Goal: Transaction & Acquisition: Obtain resource

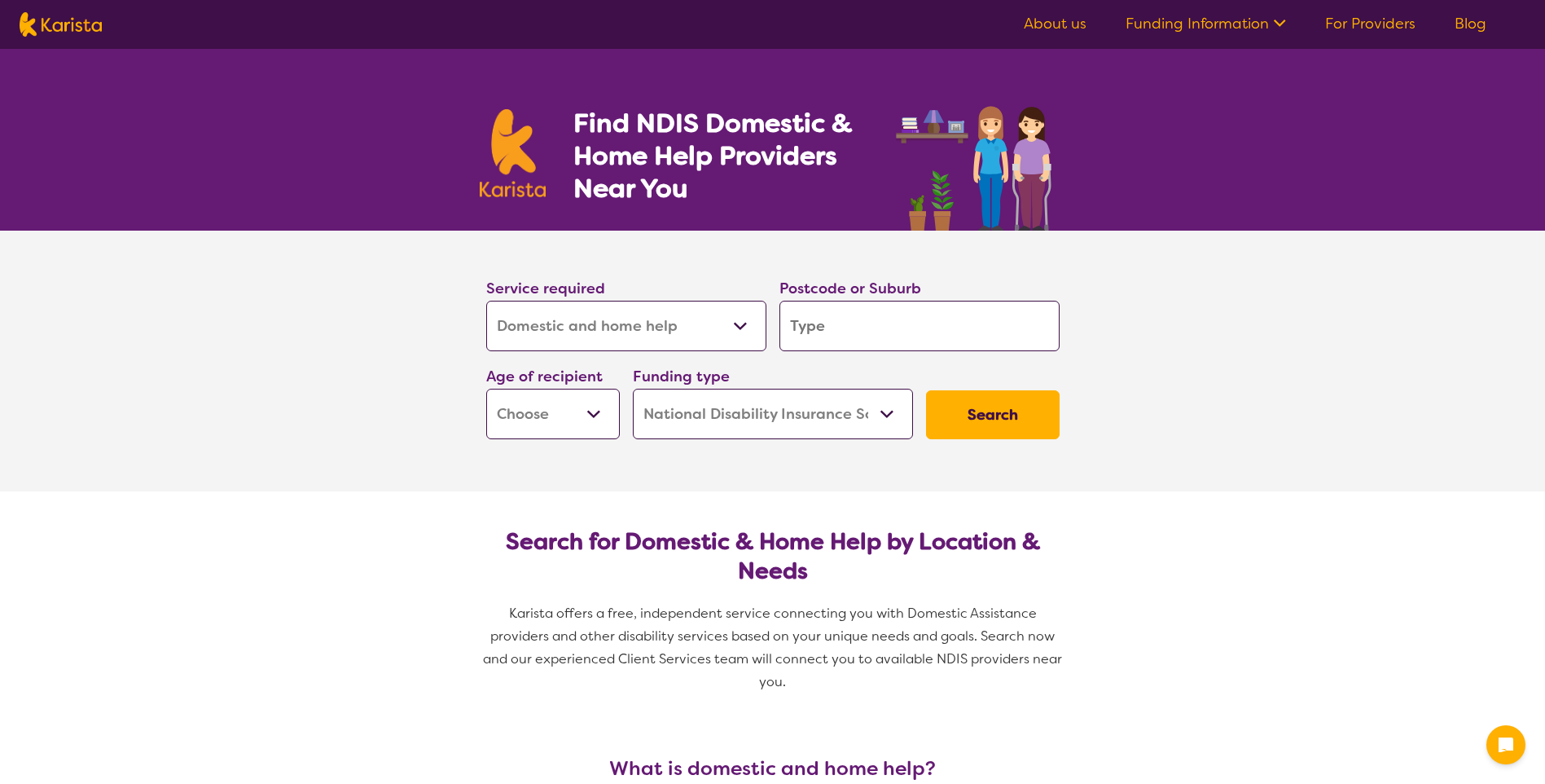
select select "Domestic and home help"
select select "NDIS"
select select "Domestic and home help"
select select "NDIS"
click at [699, 312] on select "Allied Health Assistant Assessment ([MEDICAL_DATA] or [MEDICAL_DATA]) Behaviour…" at bounding box center [627, 326] width 281 height 51
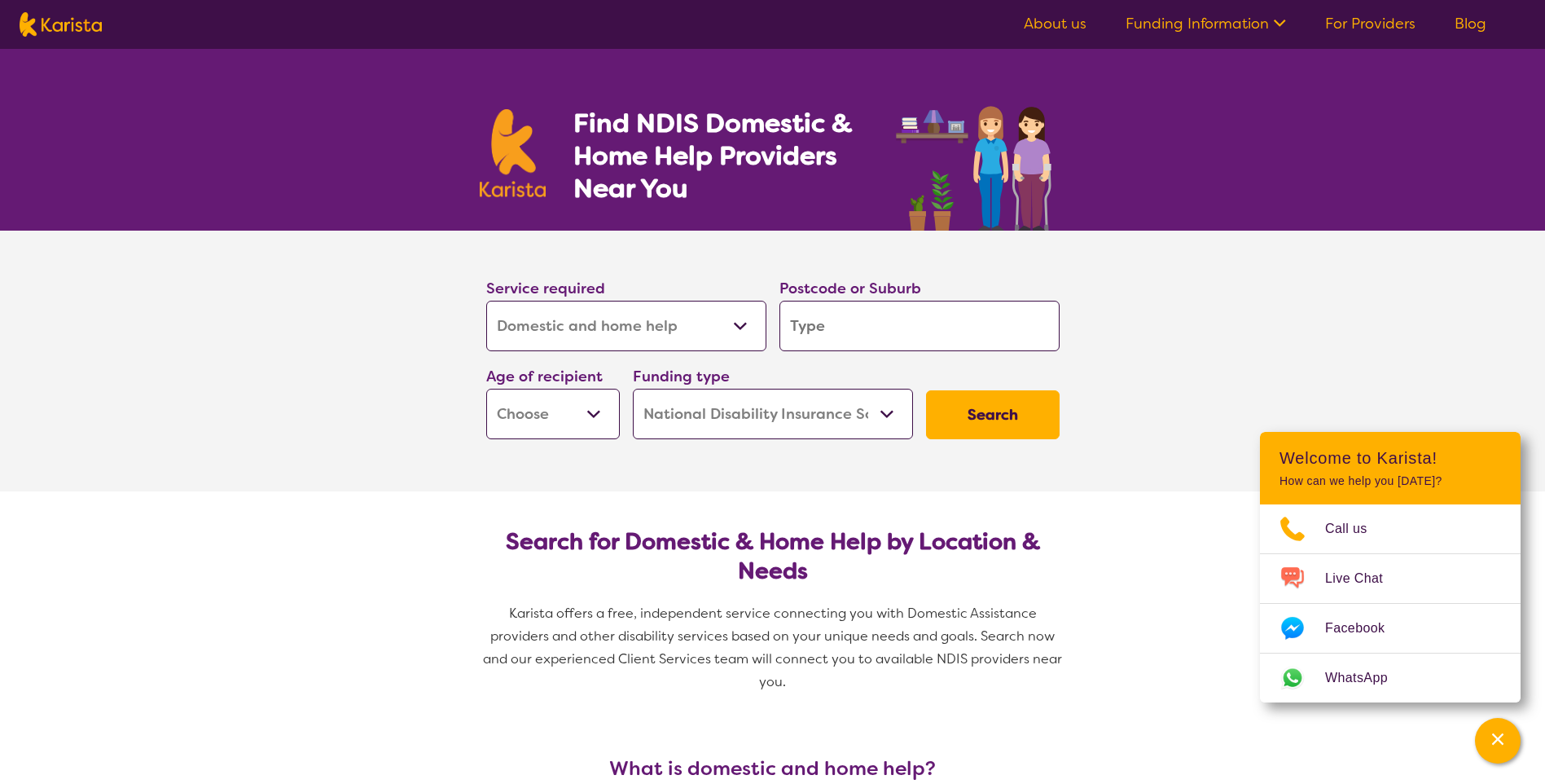
click at [699, 312] on select "Allied Health Assistant Assessment ([MEDICAL_DATA] or [MEDICAL_DATA]) Behaviour…" at bounding box center [627, 326] width 281 height 51
click at [828, 315] on input "search" at bounding box center [920, 326] width 281 height 51
type input "e"
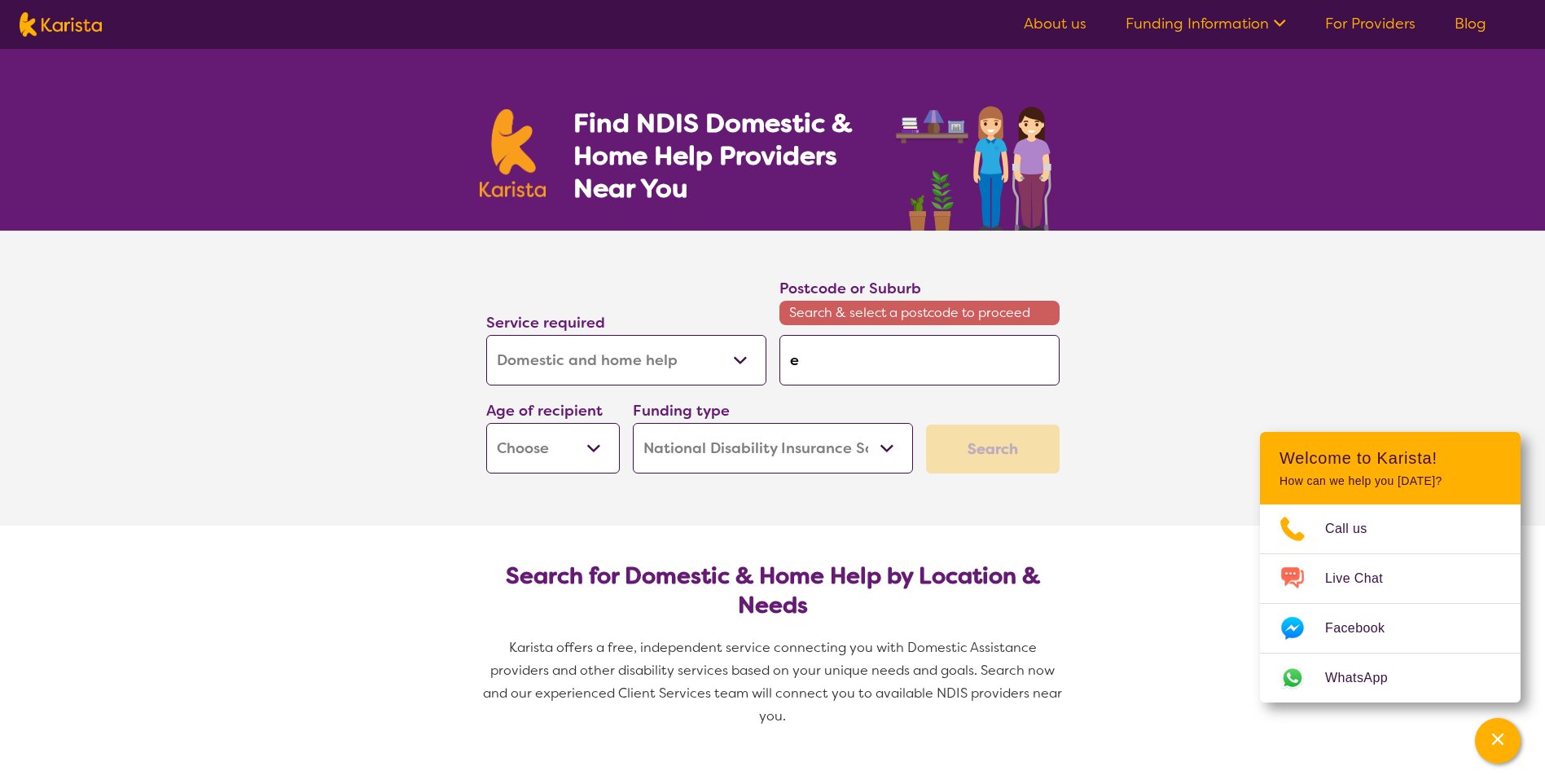
type input "ea"
type input "eas"
type input "east"
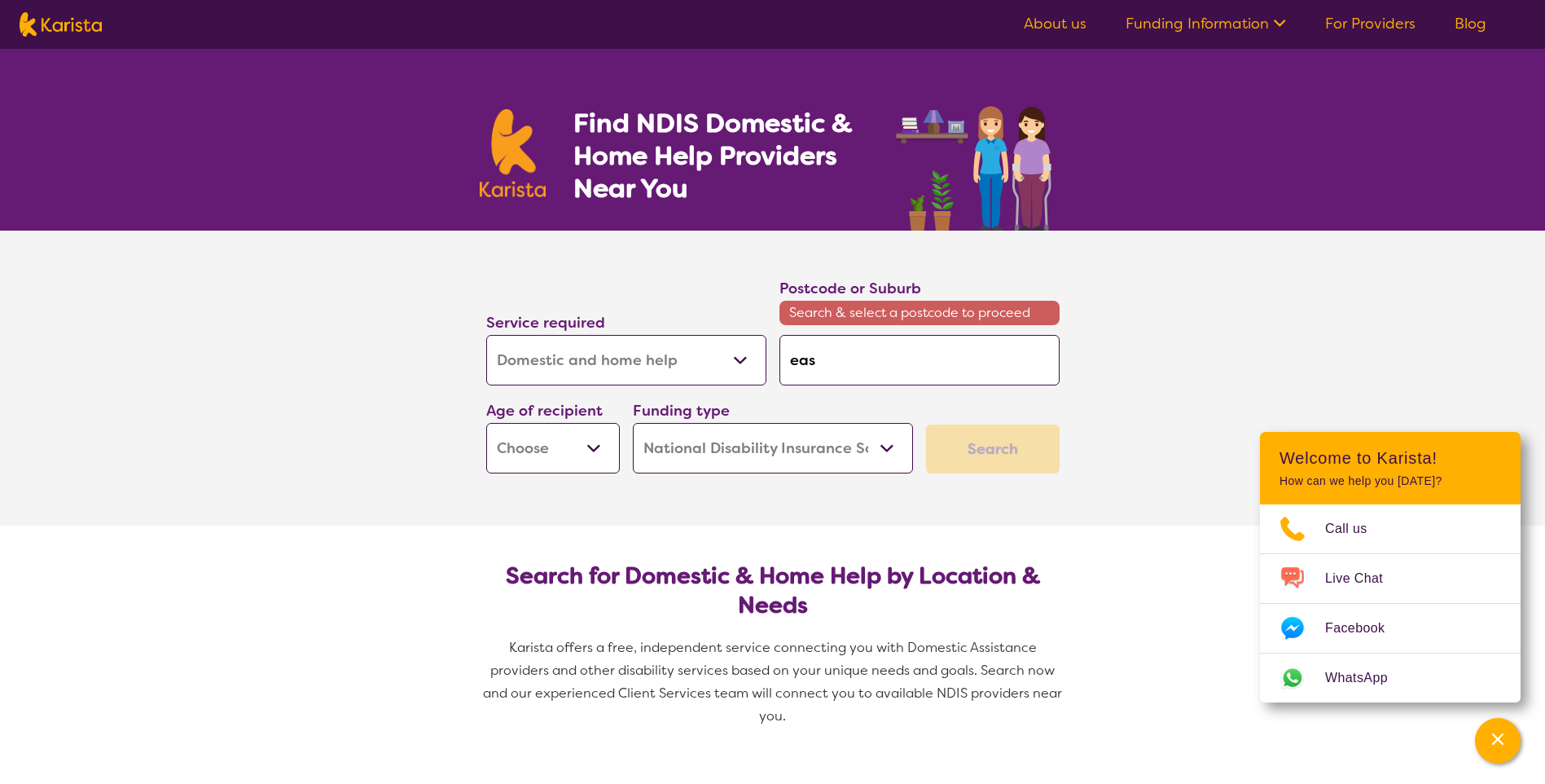
type input "east"
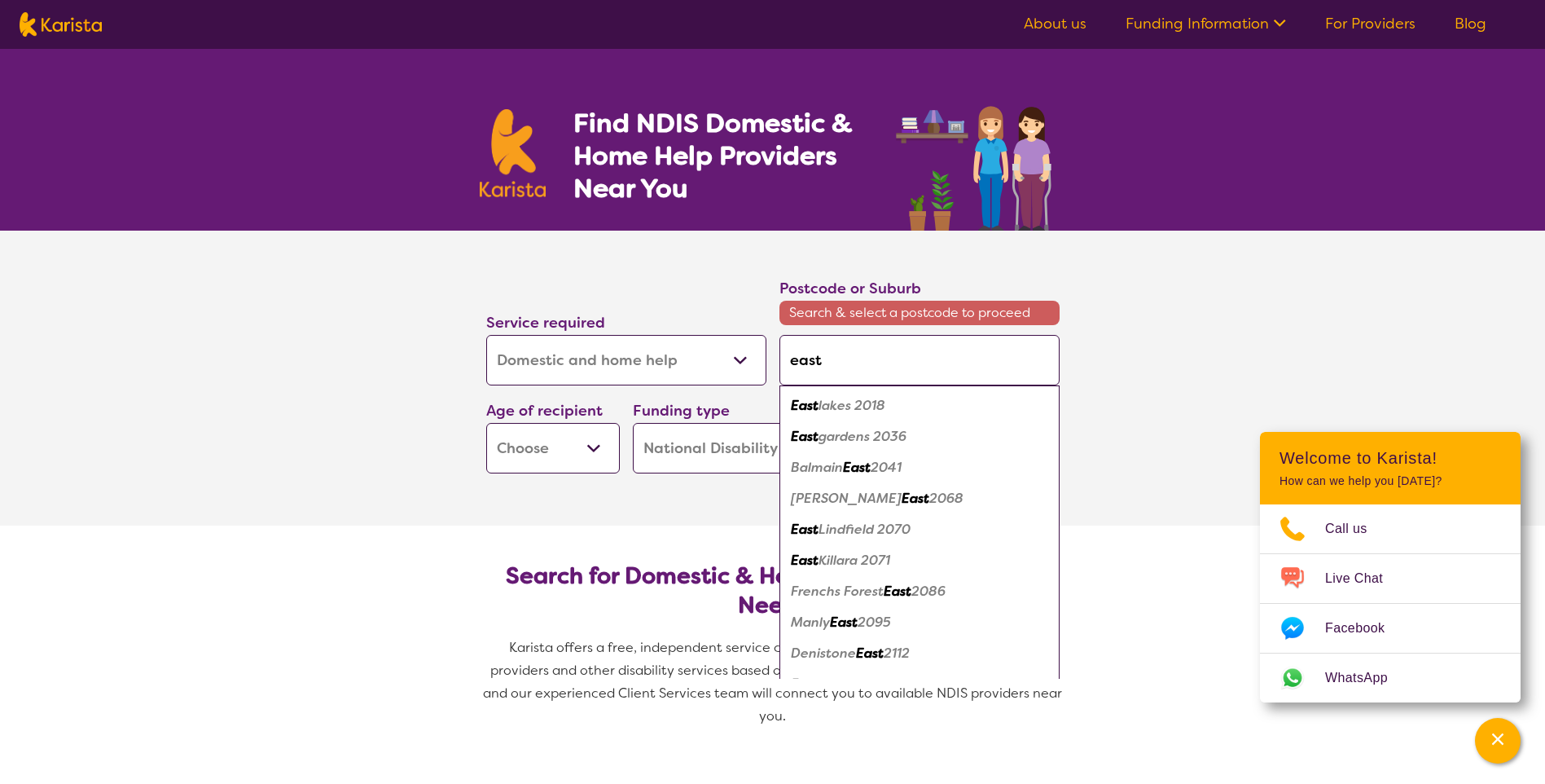
type input "eas"
type input "ea"
type input "e"
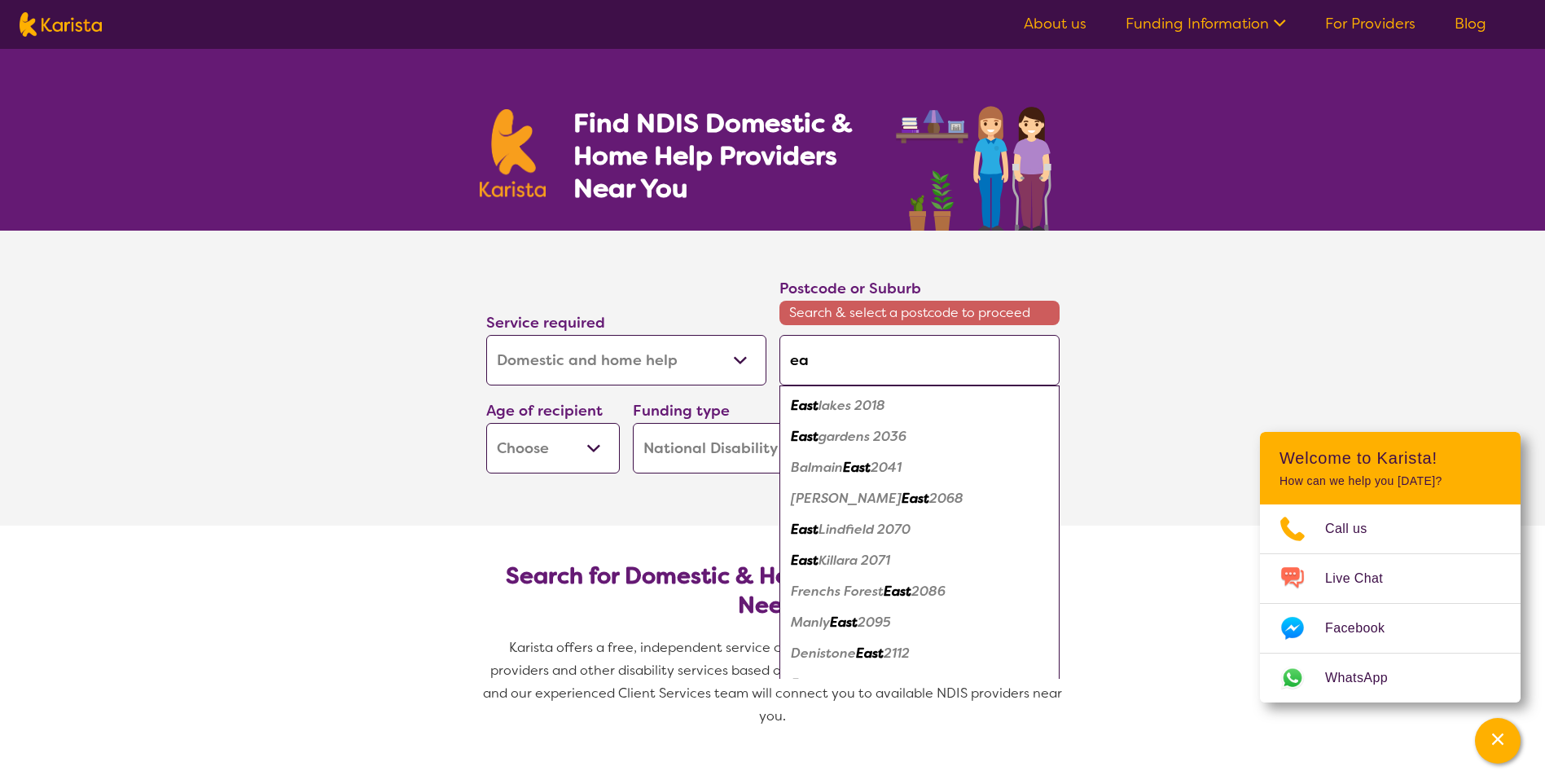
type input "e"
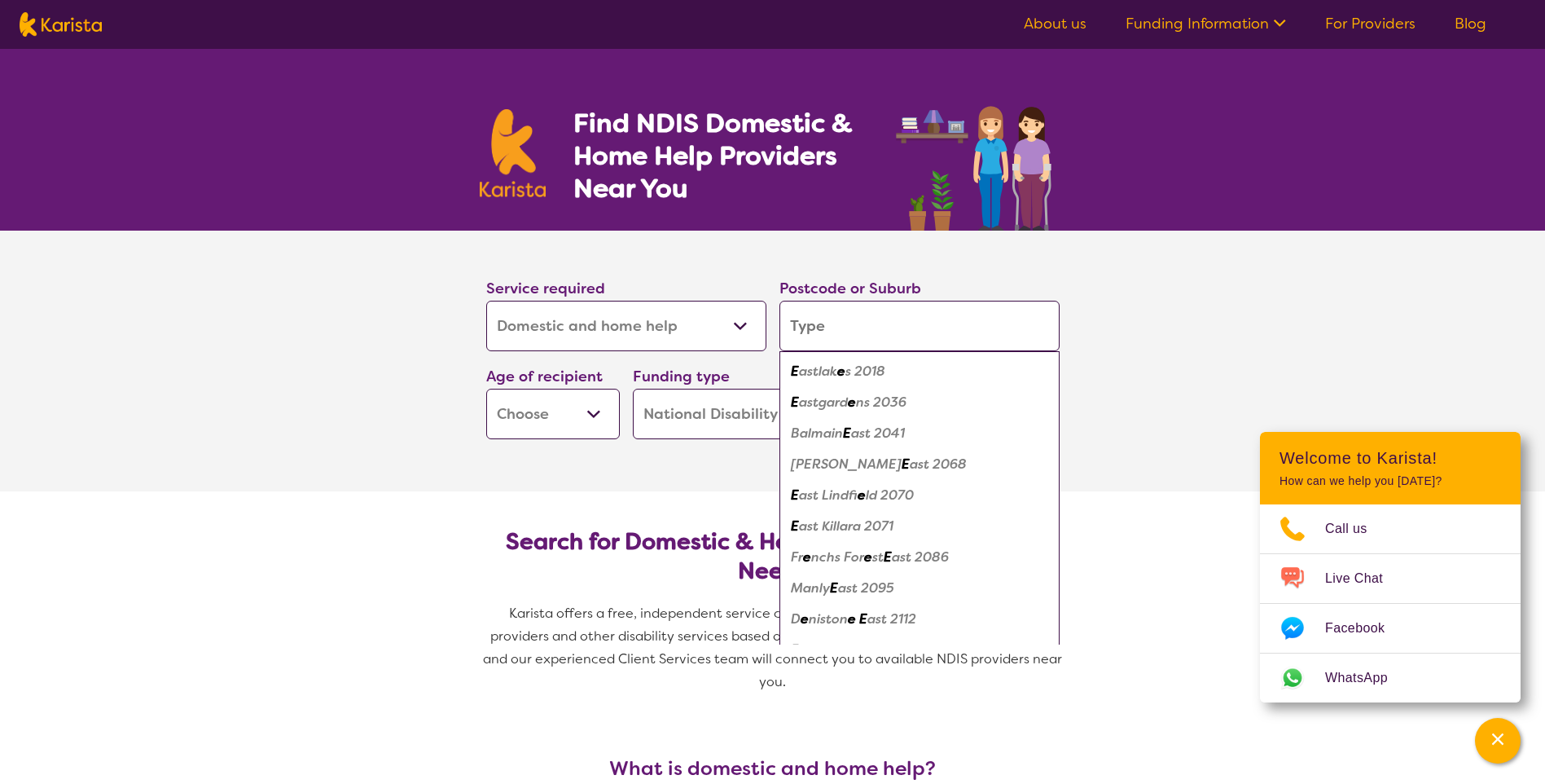
type input "h"
type input "hi"
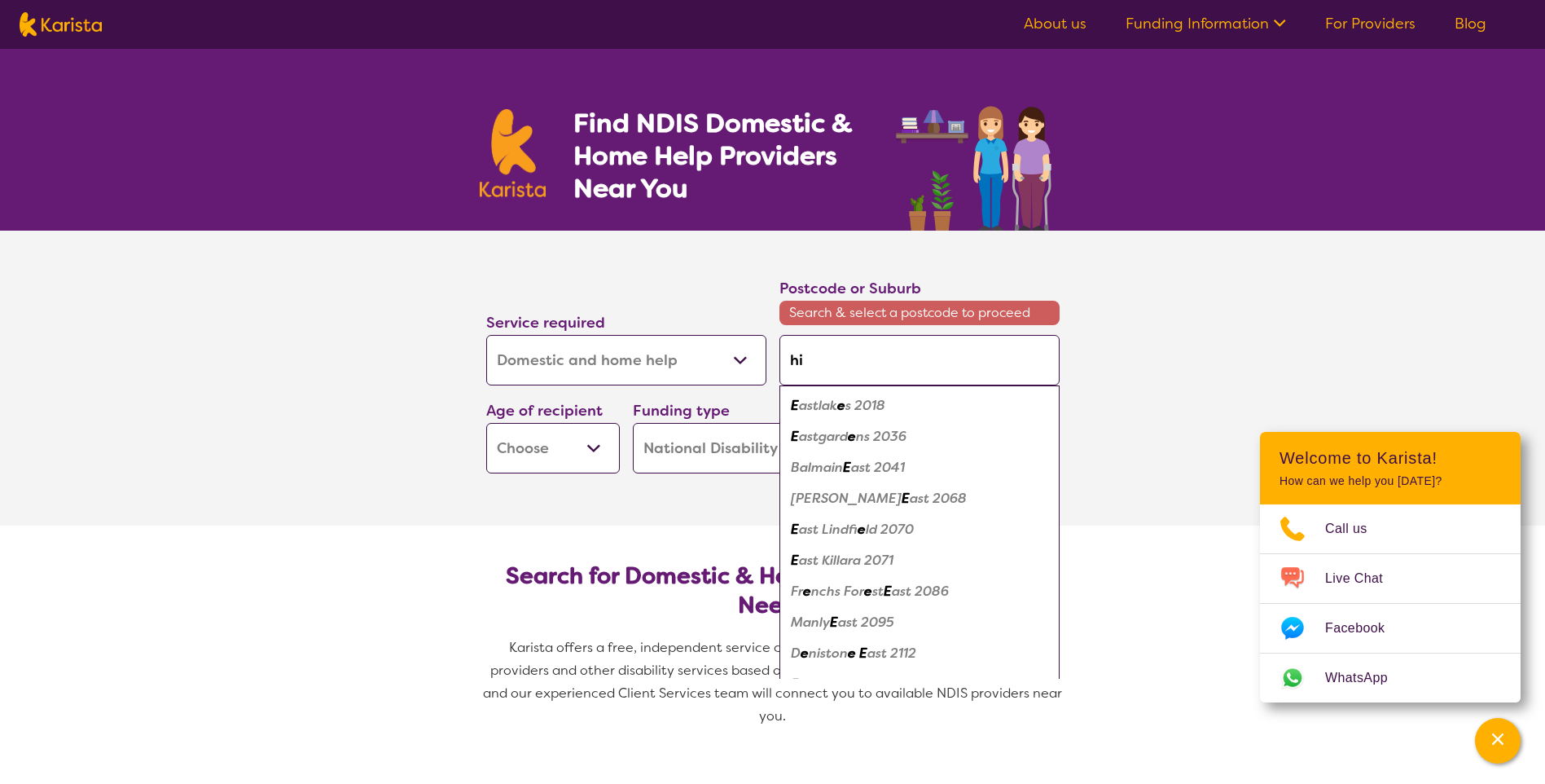
type input "hig"
type input "high"
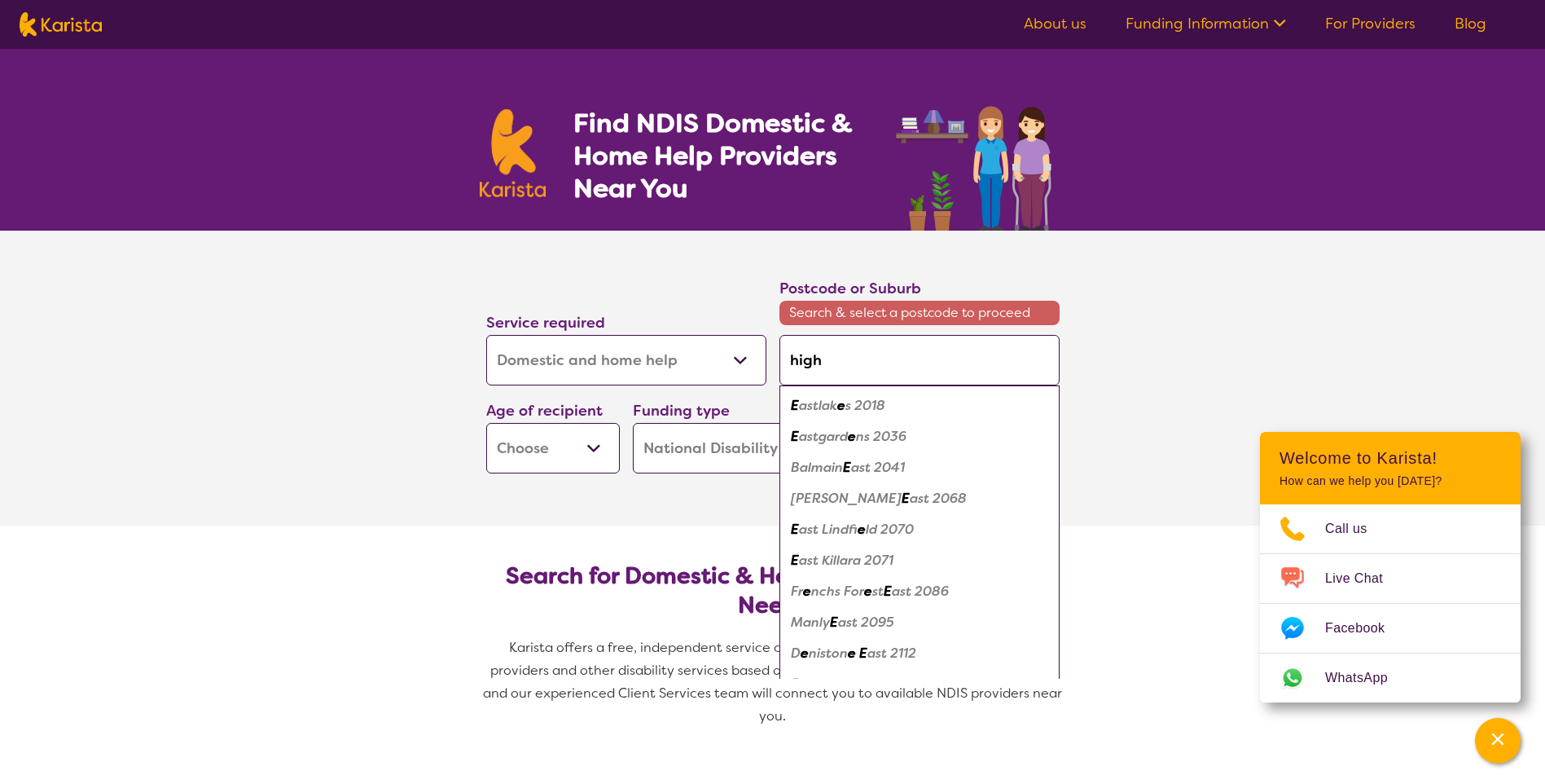
type input "high"
type input "high y"
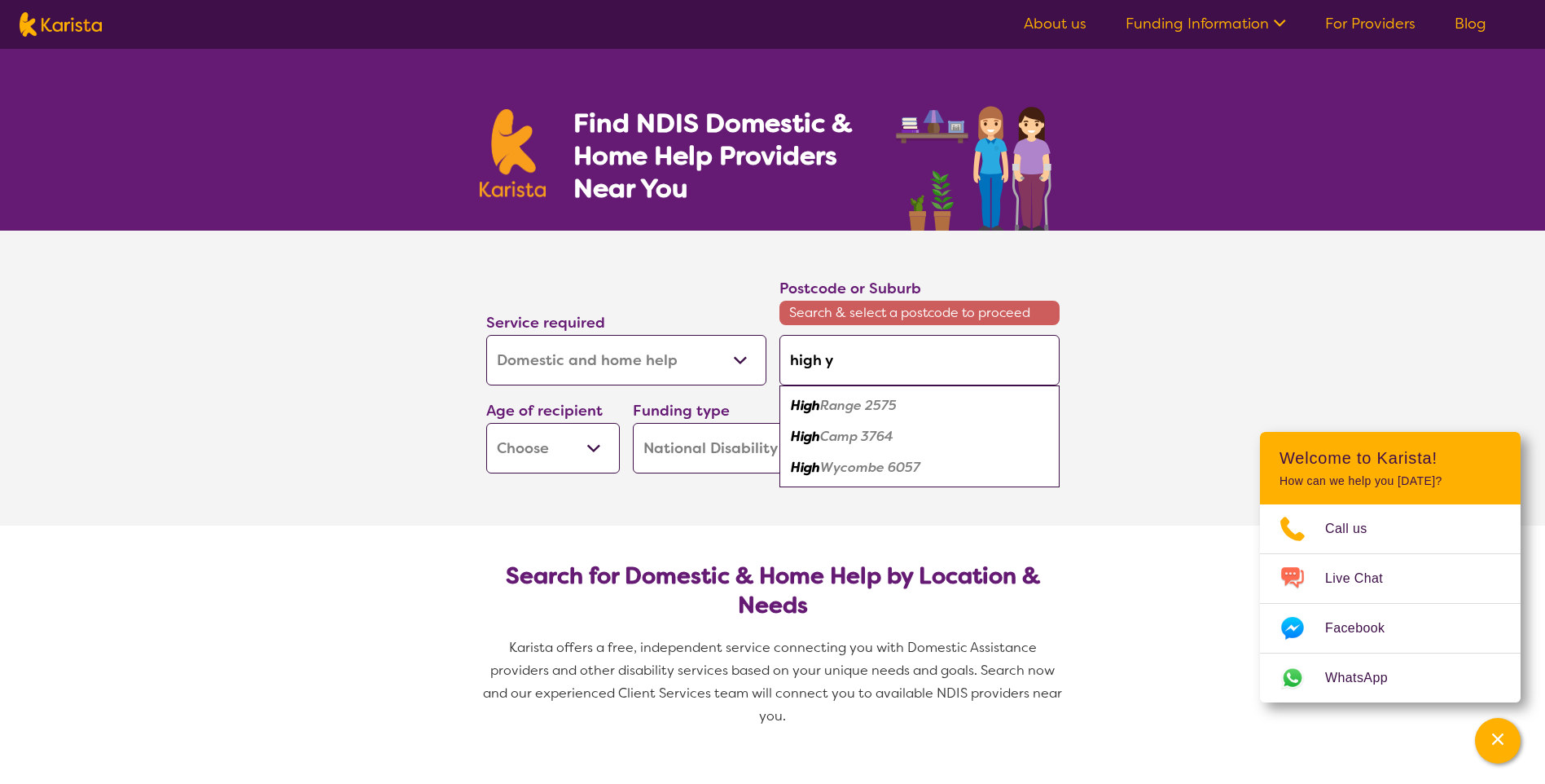
type input "high yw"
type input "high y"
type input "high"
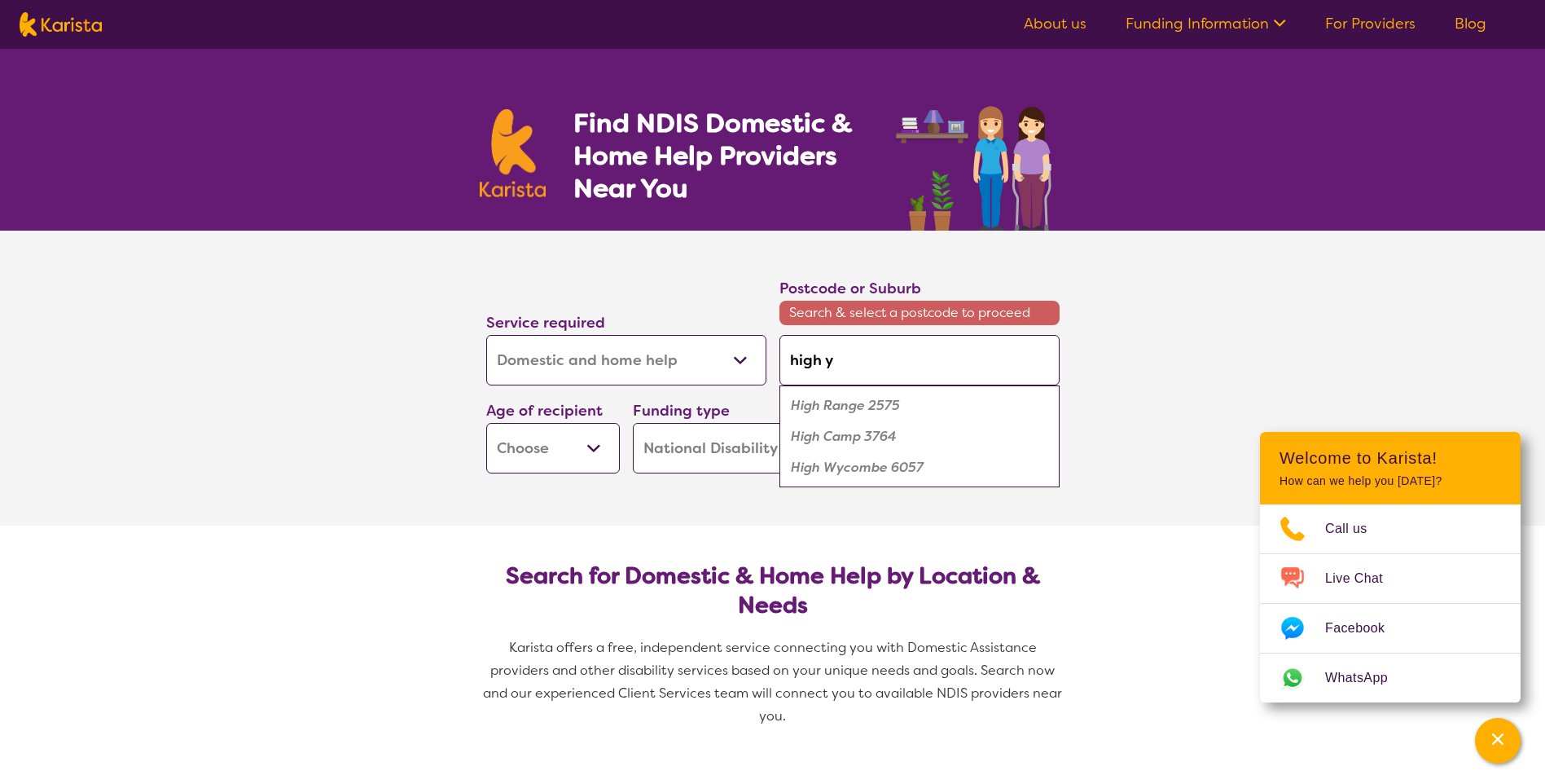
type input "high"
type input "high w"
type input "high wy"
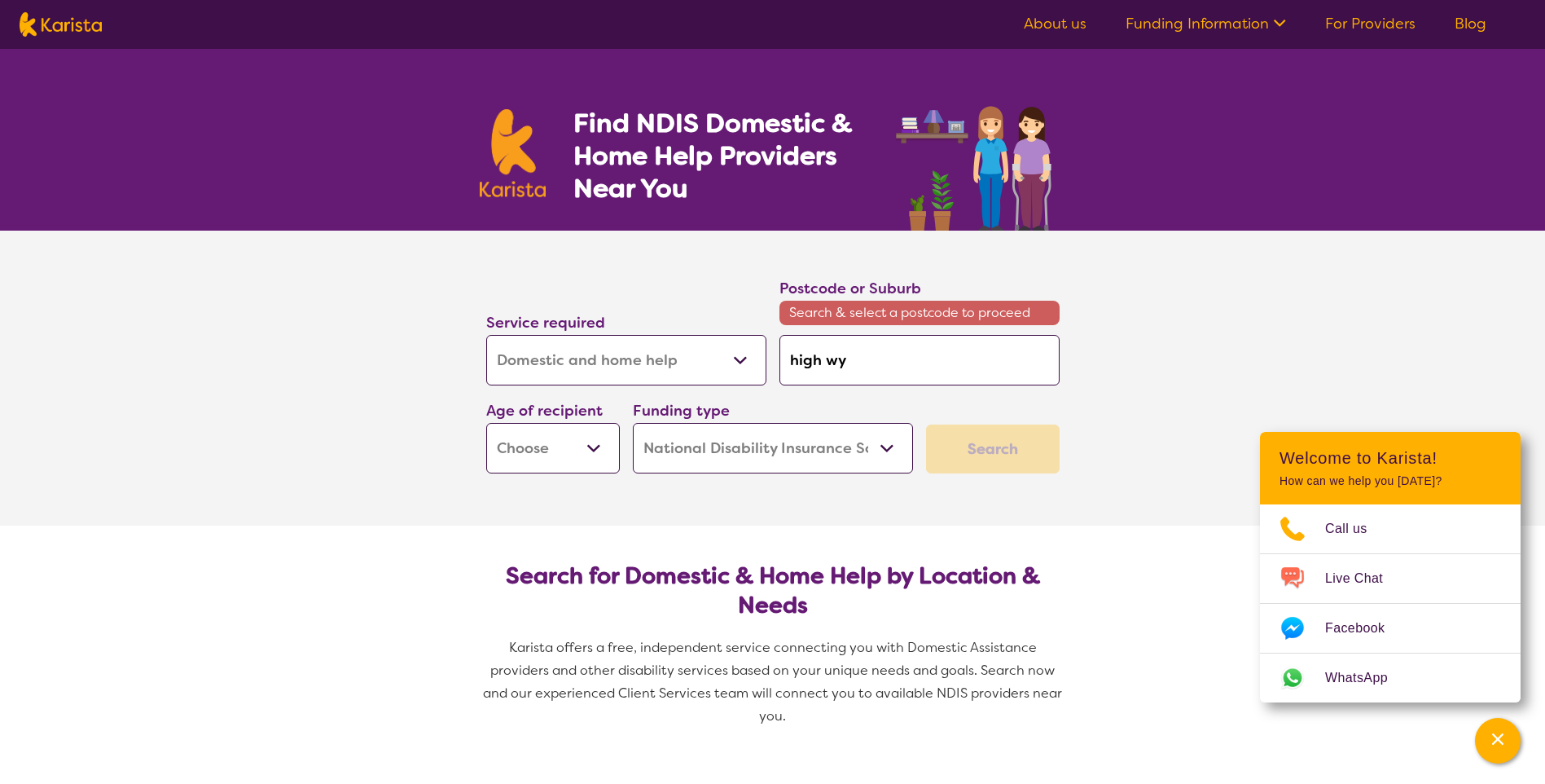
type input "high wyc"
click at [864, 408] on em "ombe 6057" at bounding box center [888, 405] width 73 height 17
type input "6057"
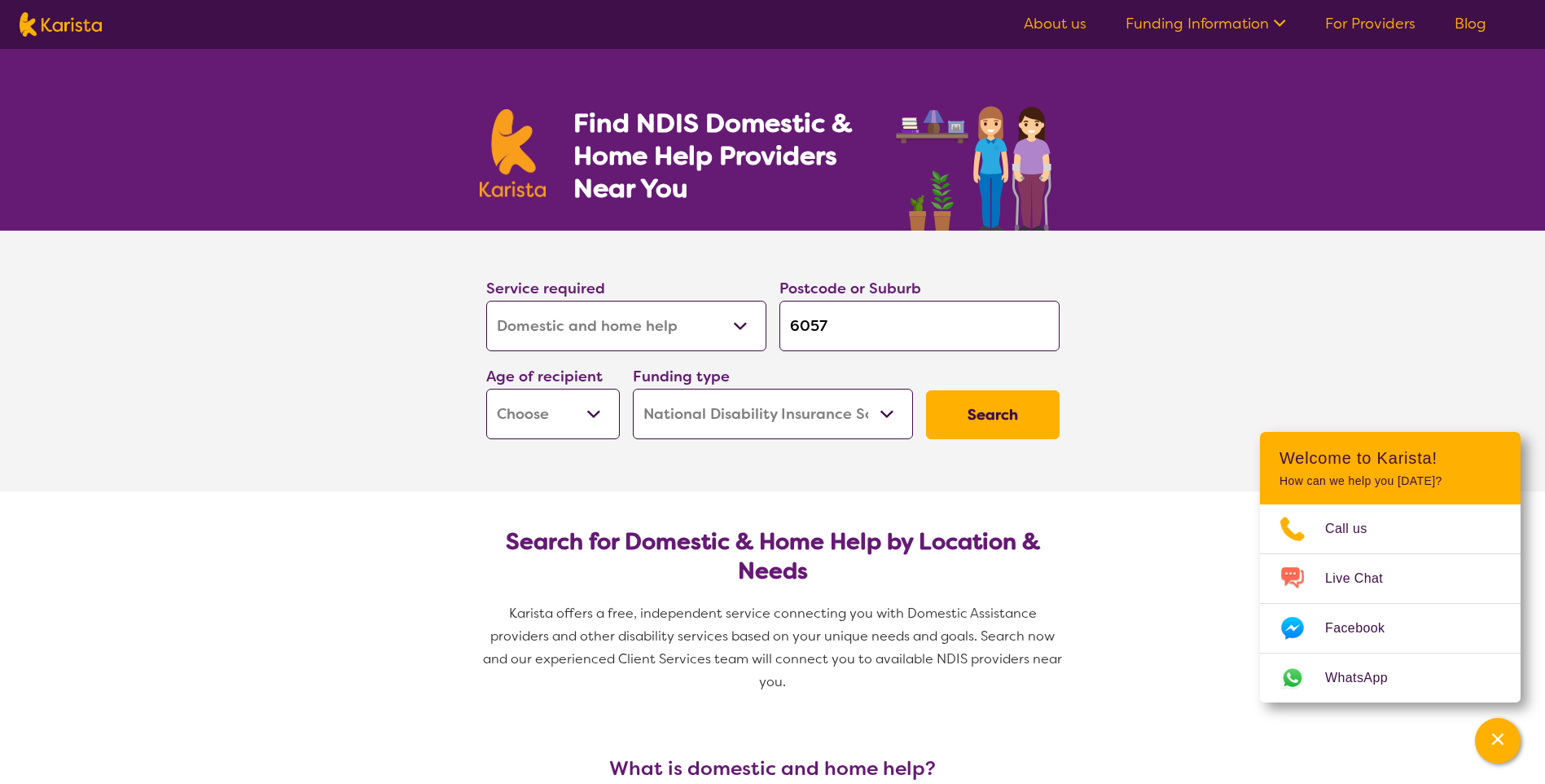
click at [589, 413] on select "Early Childhood - 0 to 9 Child - 10 to 11 Adolescent - 12 to 17 Adult - 18 to 6…" at bounding box center [553, 414] width 133 height 51
select select "AG"
click at [487, 389] on select "Early Childhood - 0 to 9 Child - 10 to 11 Adolescent - 12 to 17 Adult - 18 to 6…" at bounding box center [553, 414] width 133 height 51
select select "AG"
click at [1015, 407] on button "Search" at bounding box center [993, 414] width 133 height 49
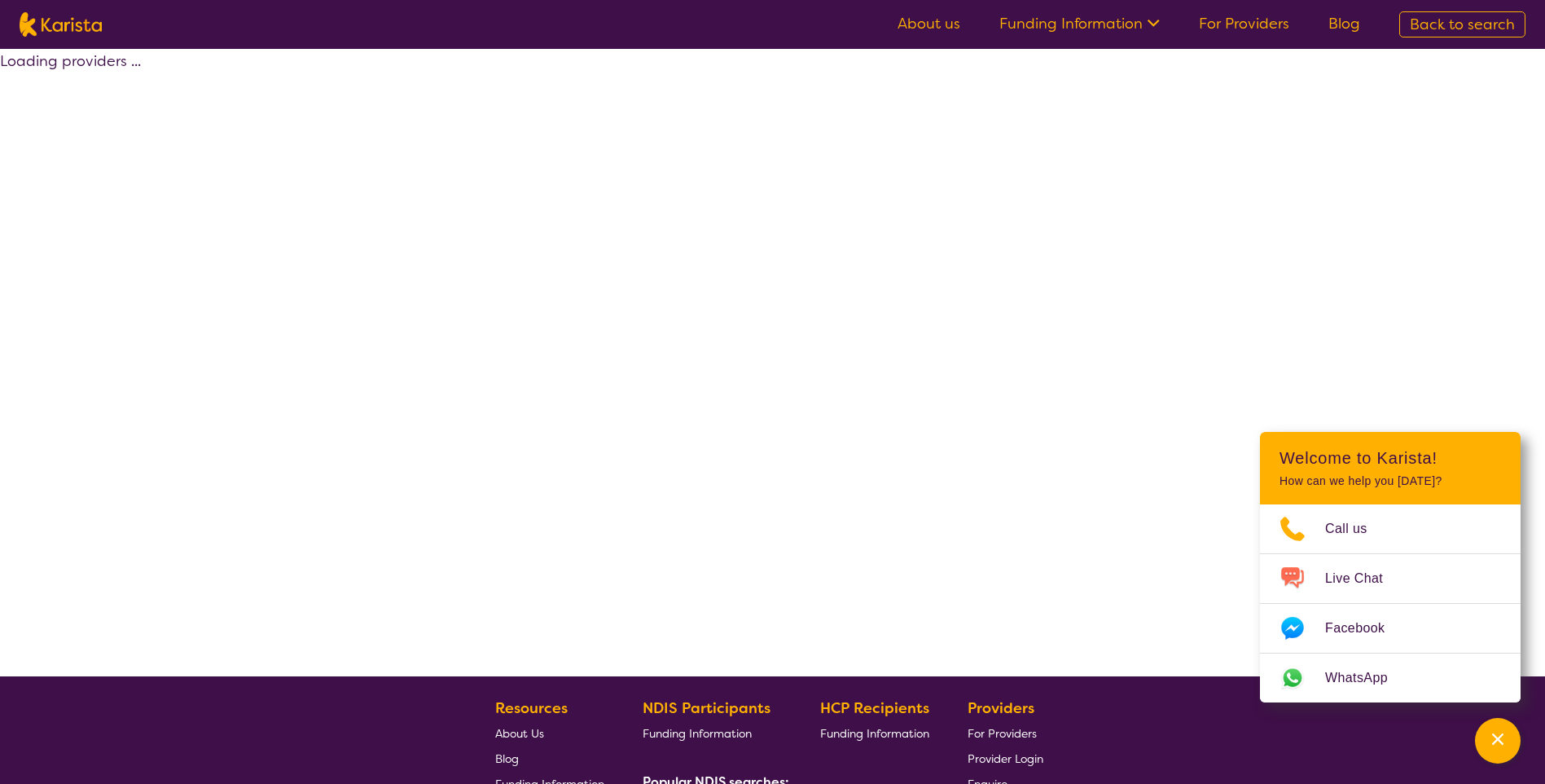
select select "by_score"
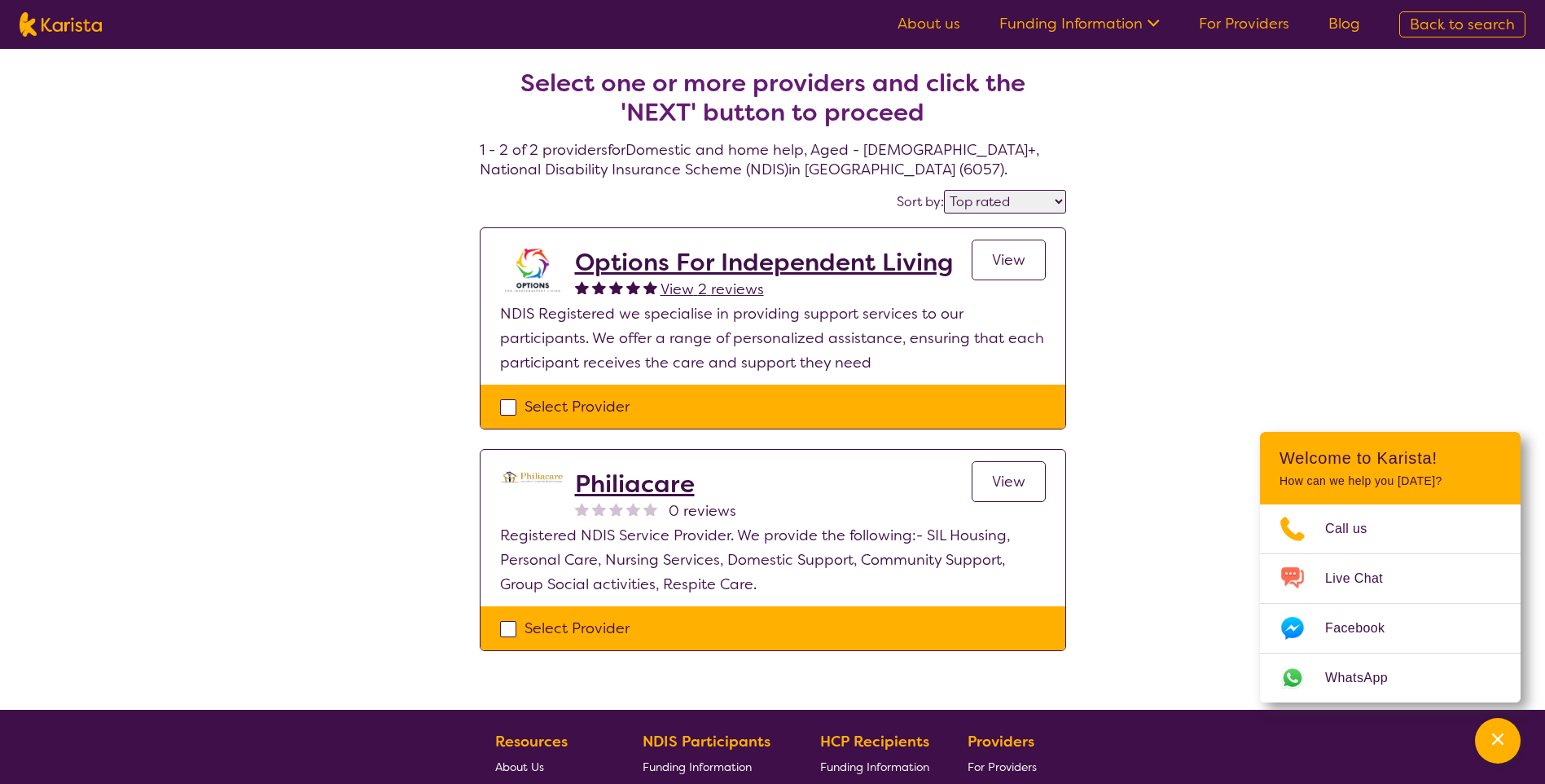
select select "Domestic and home help"
select select "AG"
select select "NDIS"
select select "Domestic and home help"
select select "AG"
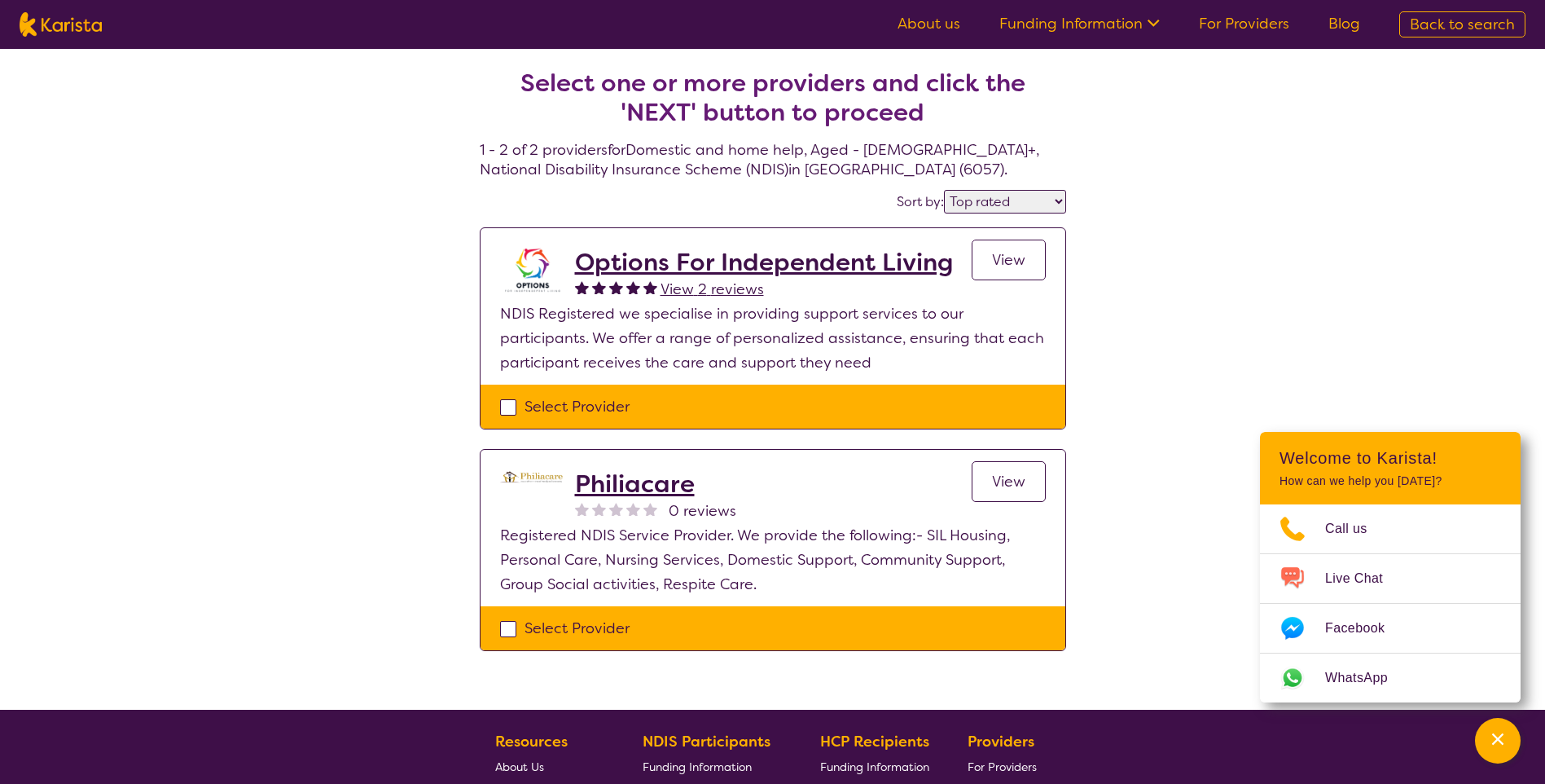
select select "NDIS"
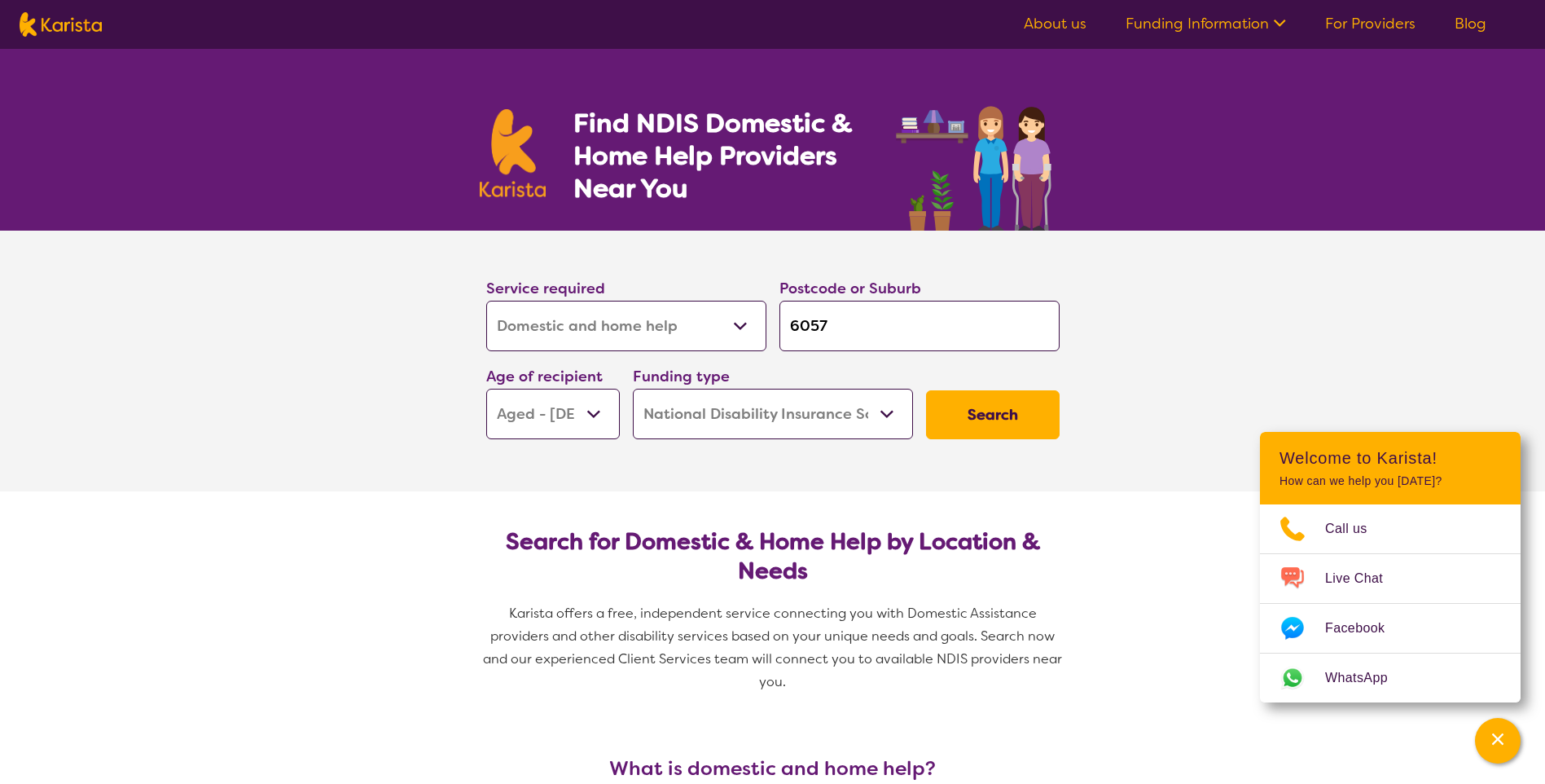
click at [834, 397] on select "Home Care Package (HCP) National Disability Insurance Scheme (NDIS) I don't know" at bounding box center [773, 414] width 281 height 51
click at [573, 414] on select "Early Childhood - 0 to 9 Child - 10 to 11 Adolescent - 12 to 17 Adult - 18 to 6…" at bounding box center [553, 414] width 133 height 51
select select "AD"
click at [487, 389] on select "Early Childhood - 0 to 9 Child - 10 to 11 Adolescent - 12 to 17 Adult - 18 to 6…" at bounding box center [553, 414] width 133 height 51
select select "AD"
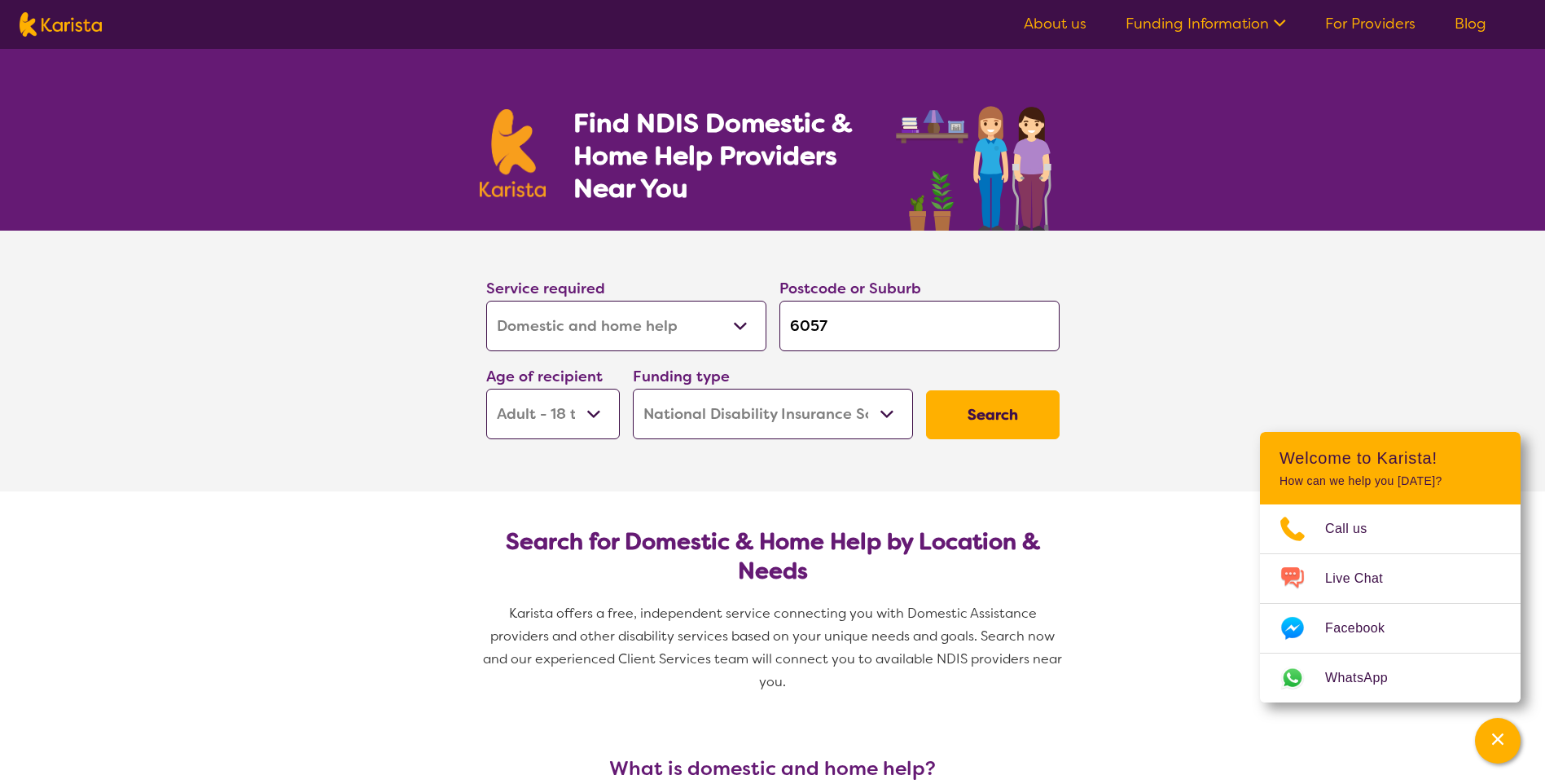
click at [1038, 419] on button "Search" at bounding box center [993, 414] width 133 height 49
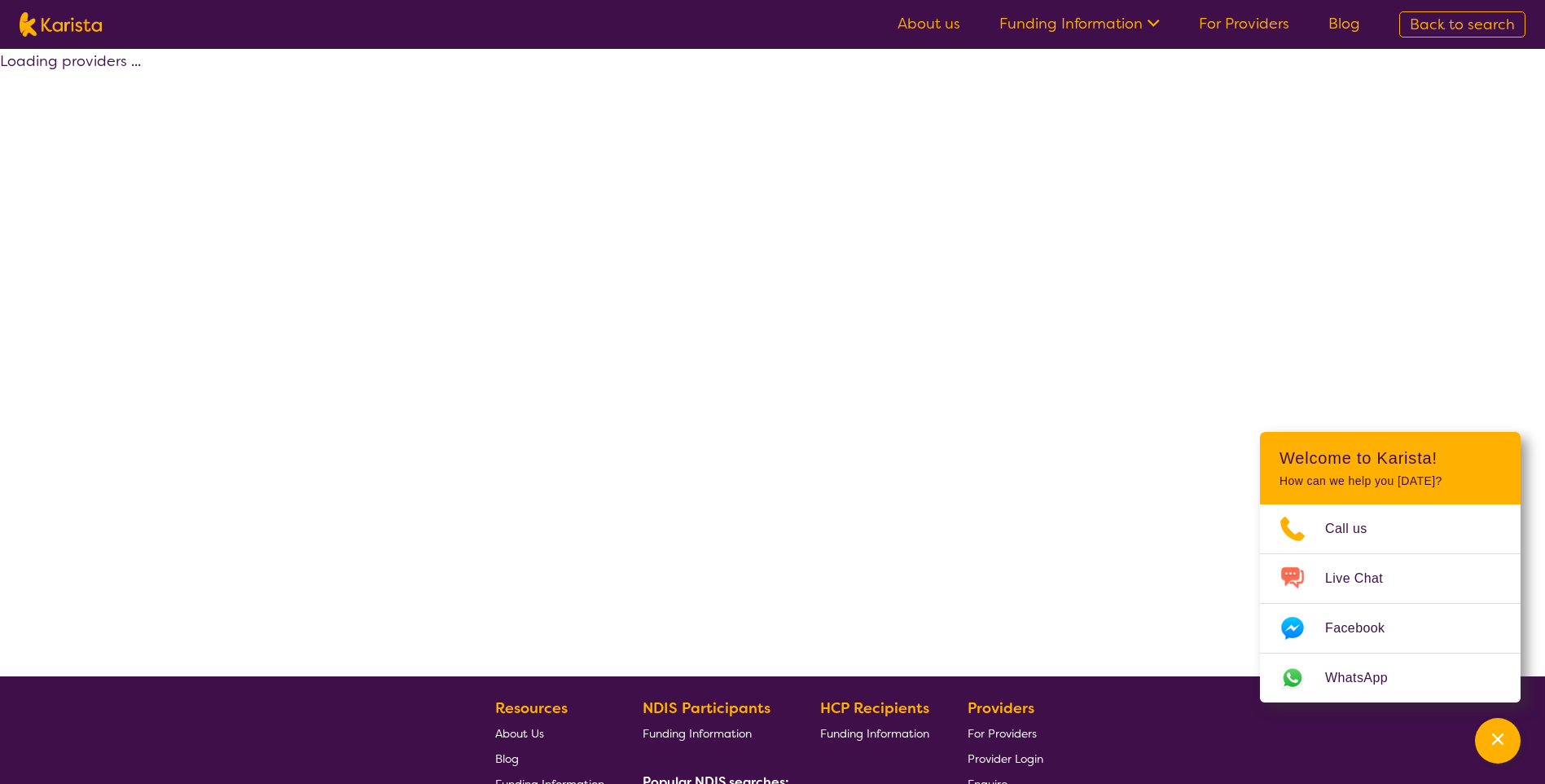
select select "by_score"
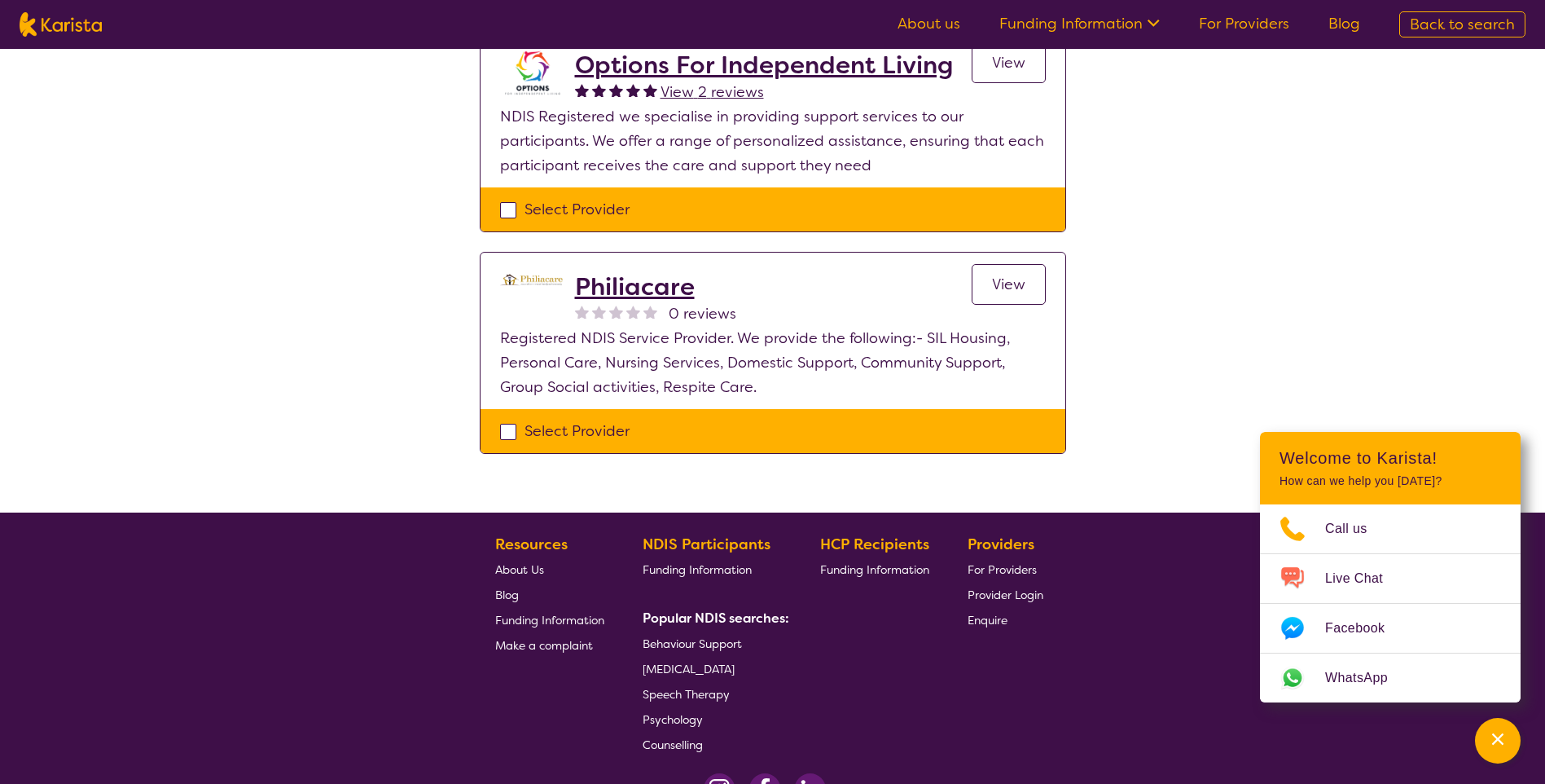
scroll to position [47, 0]
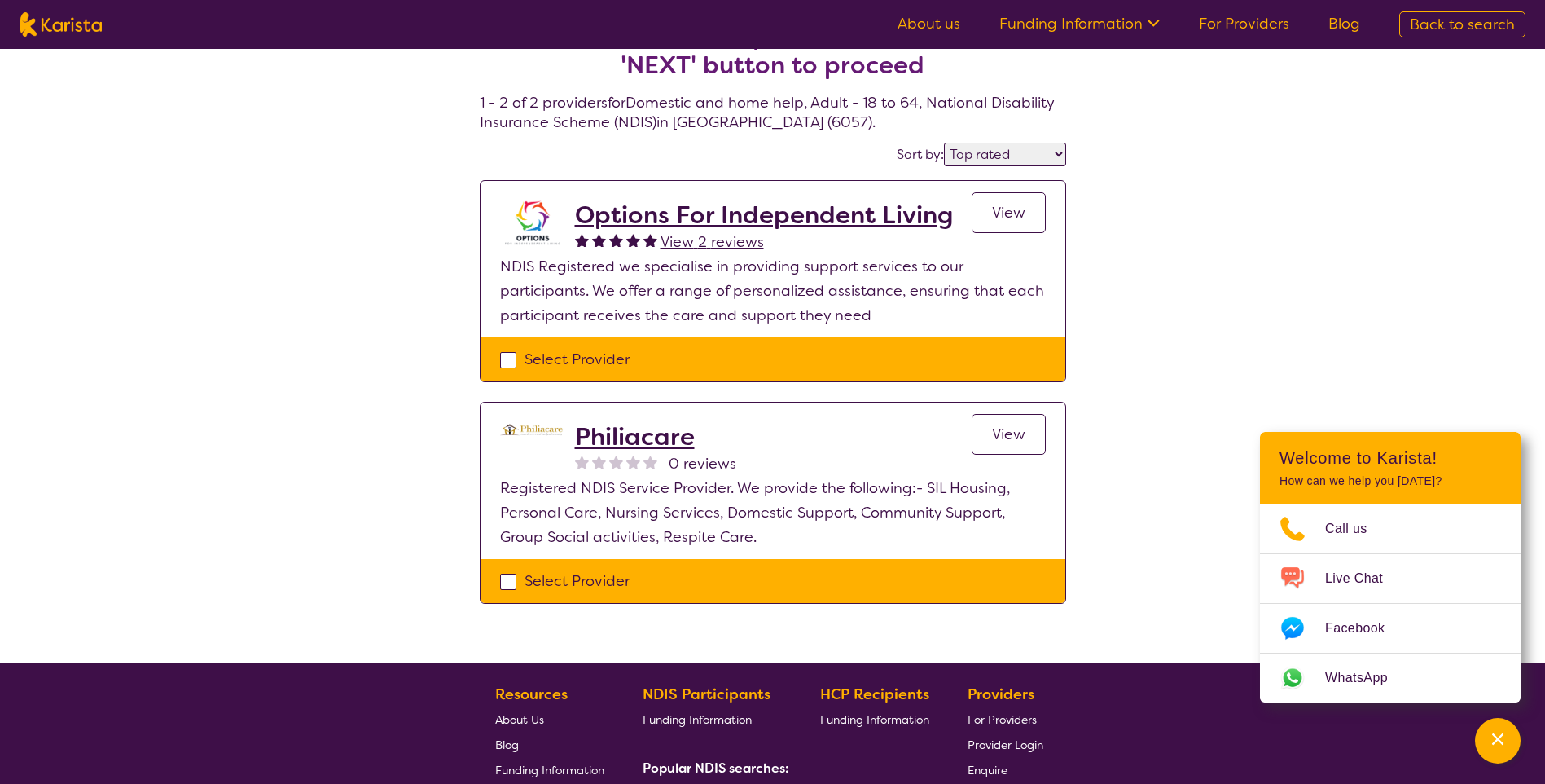
click at [1018, 211] on span "View" at bounding box center [1009, 212] width 34 height 20
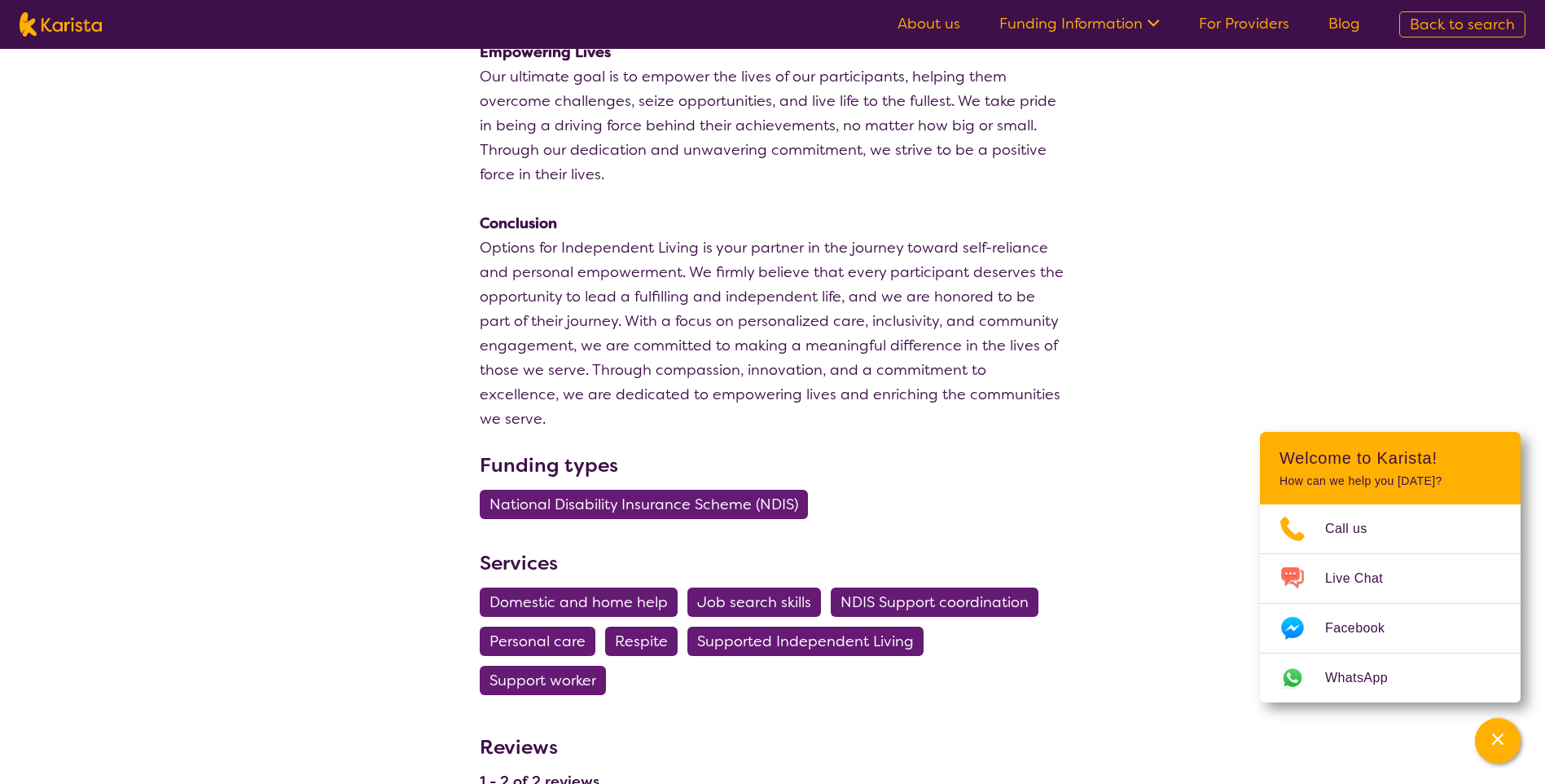
scroll to position [2253, 0]
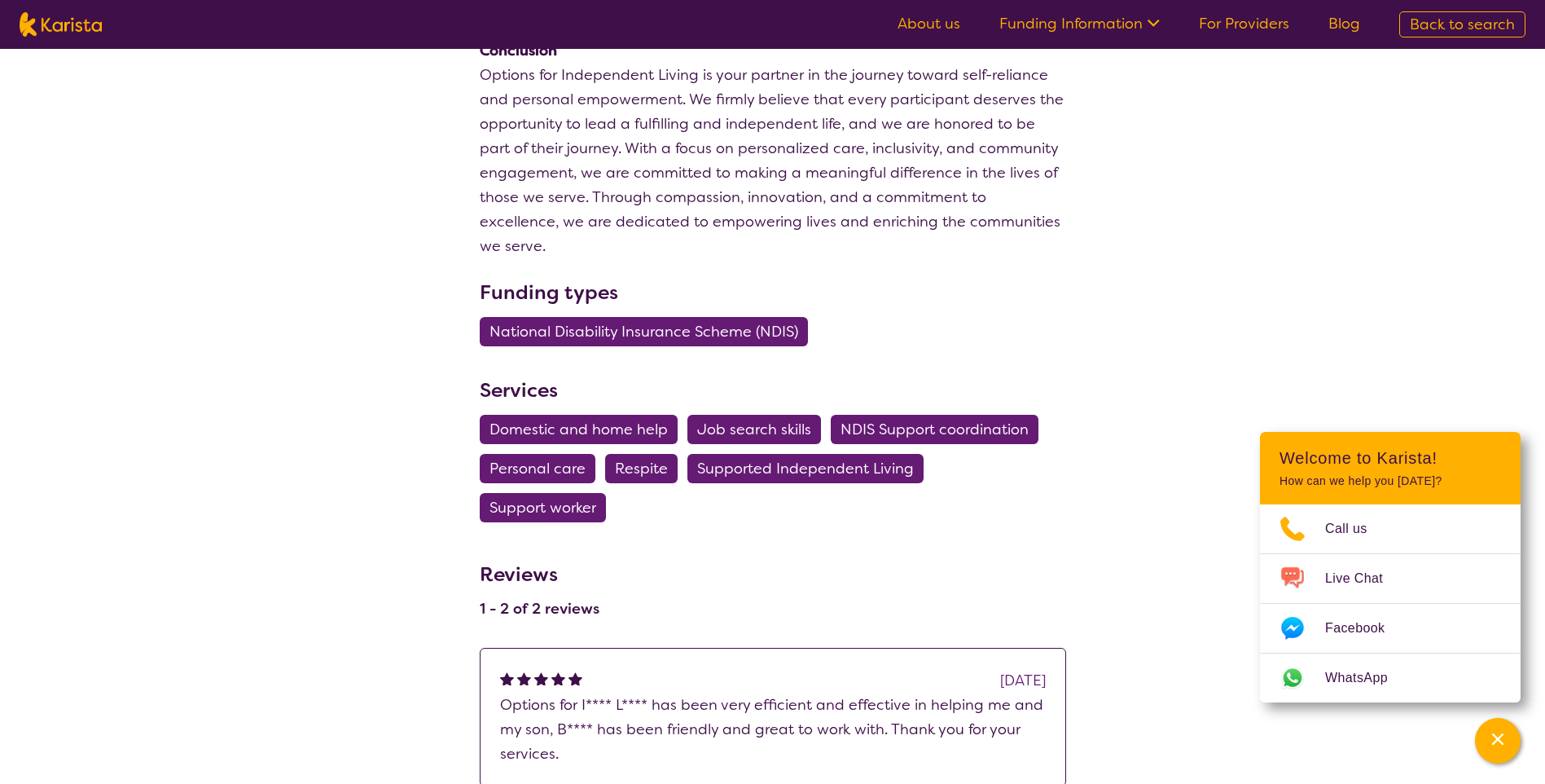
click at [637, 415] on span "Domestic and home help" at bounding box center [578, 429] width 178 height 29
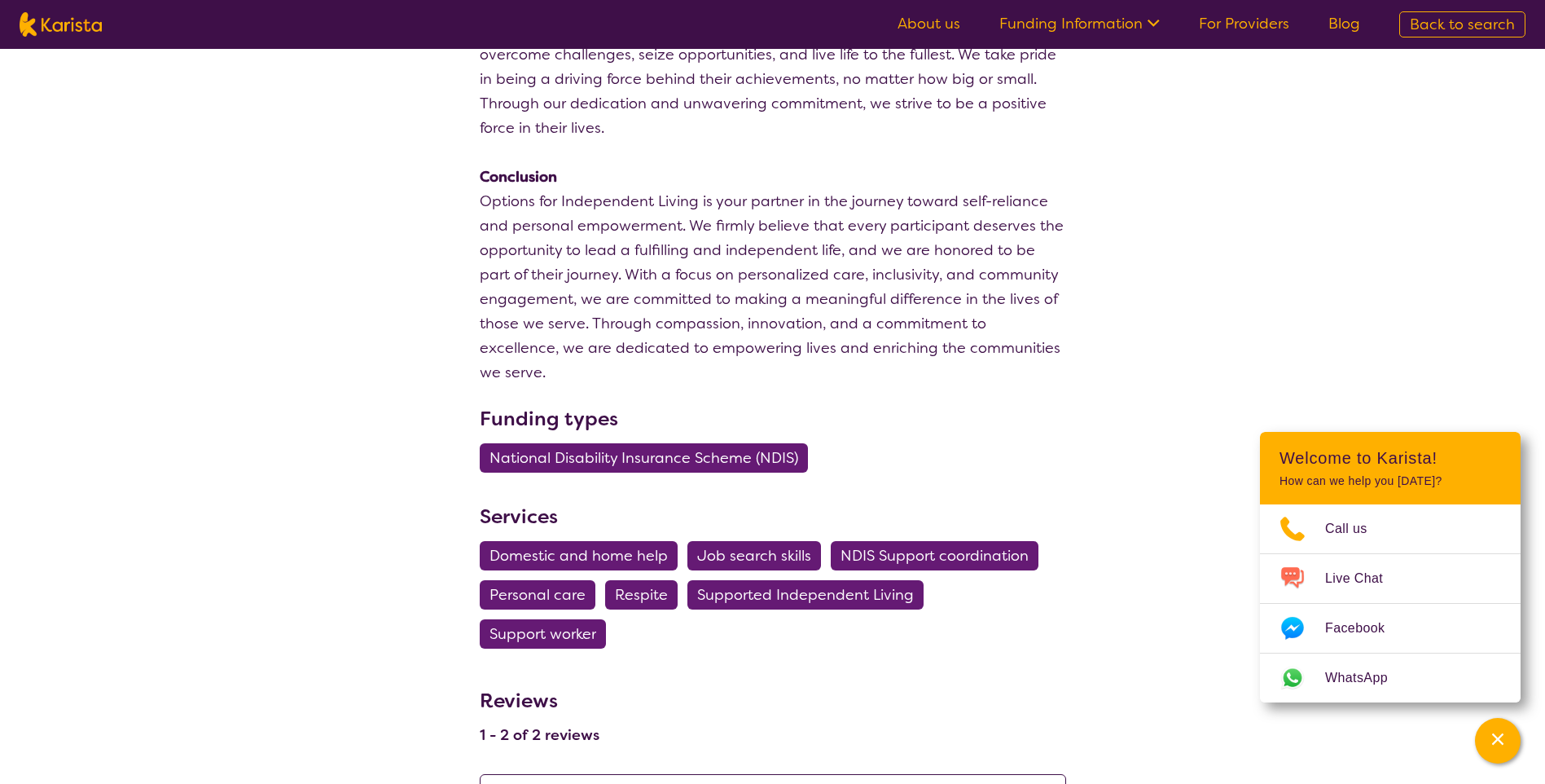
select select "Domestic and home help"
select select "AD"
select select "NDIS"
select select "Domestic and home help"
select select "AD"
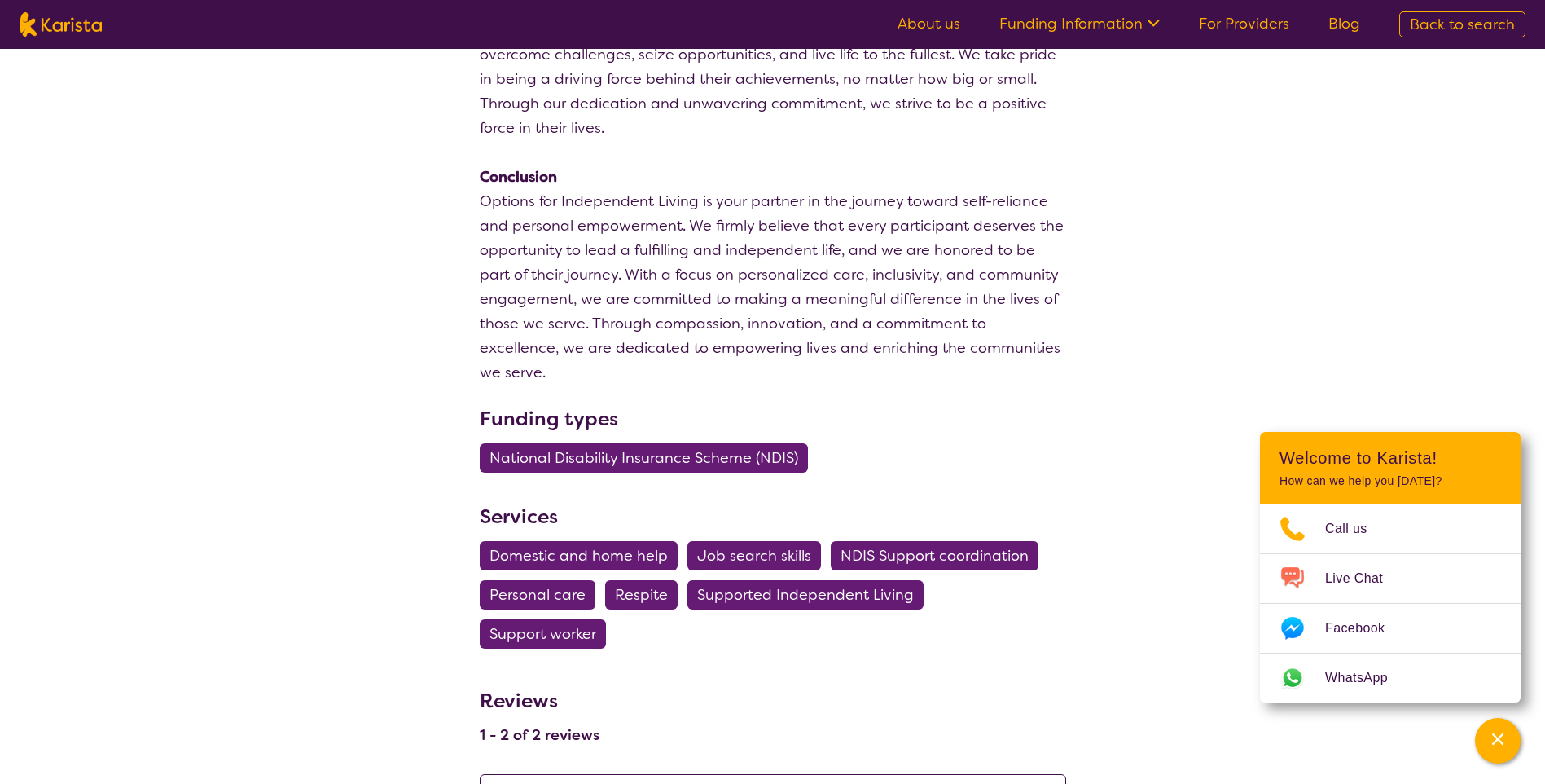
select select "NDIS"
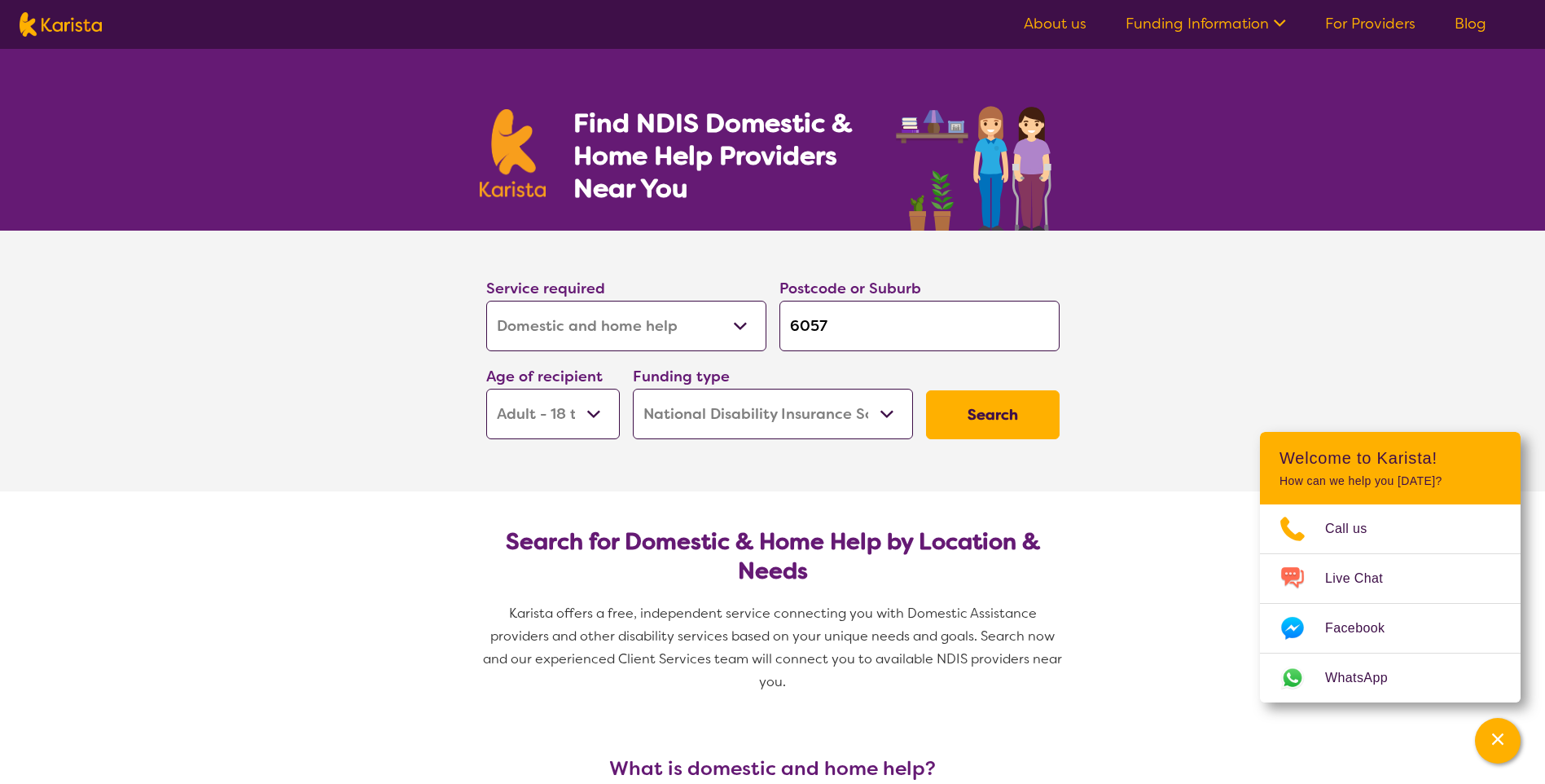
click at [1016, 419] on button "Search" at bounding box center [993, 414] width 133 height 49
select select "by_score"
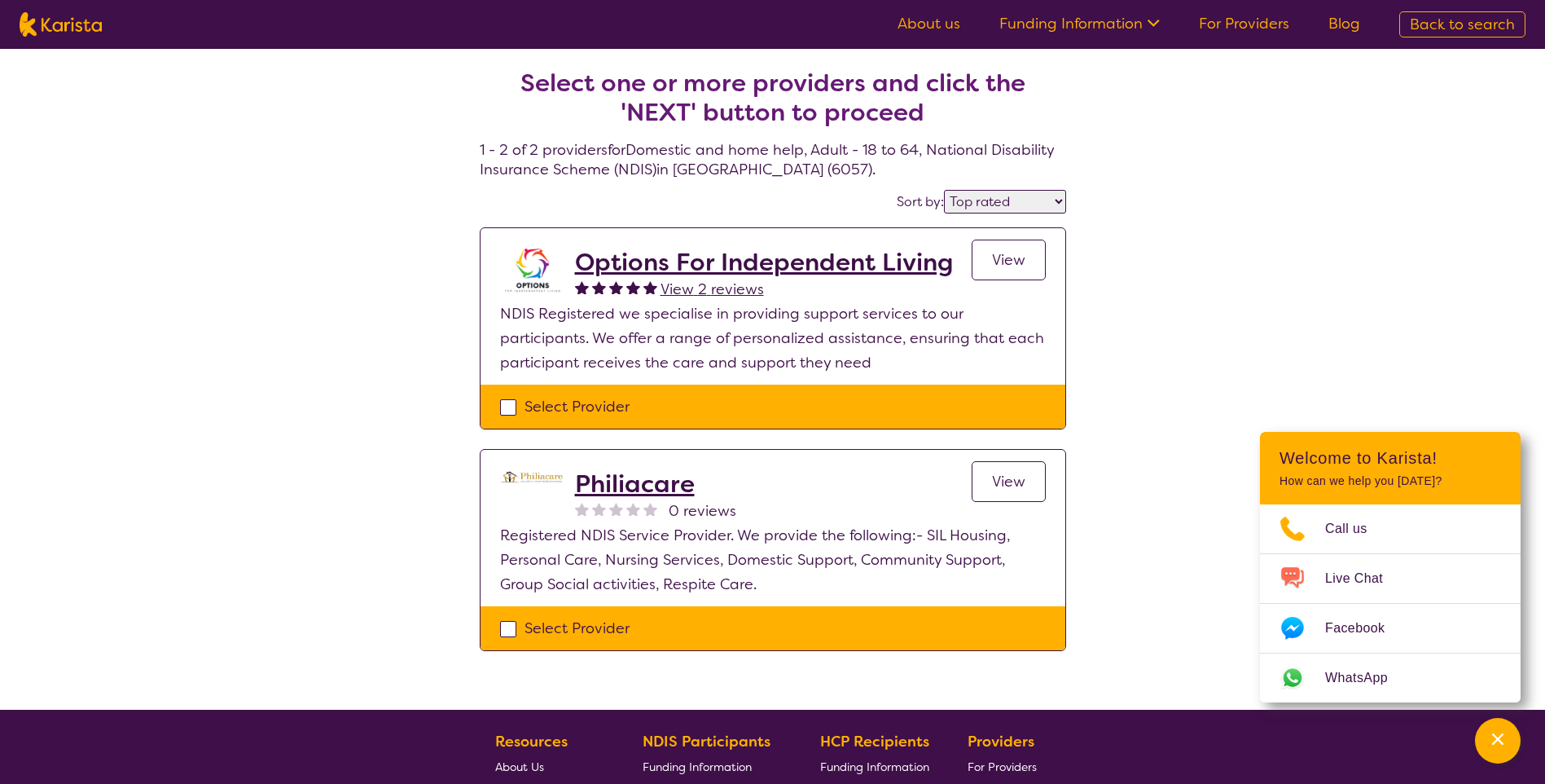
click at [613, 476] on h2 "Philiacare" at bounding box center [656, 483] width 162 height 29
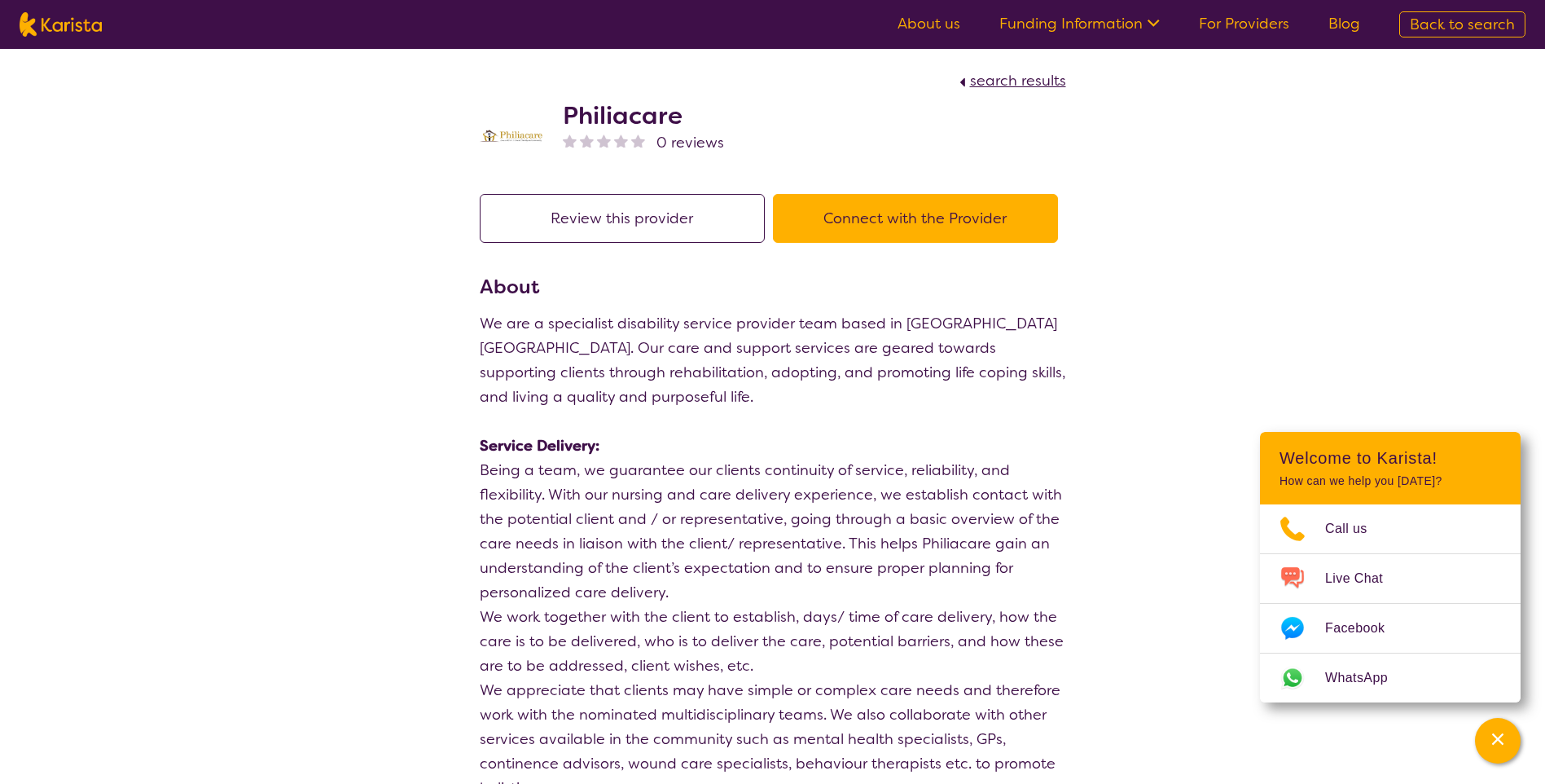
click at [609, 117] on h2 "Philiacare" at bounding box center [644, 115] width 162 height 29
click at [919, 231] on button "Connect with the Provider" at bounding box center [915, 218] width 285 height 49
